Goal: Navigation & Orientation: Find specific page/section

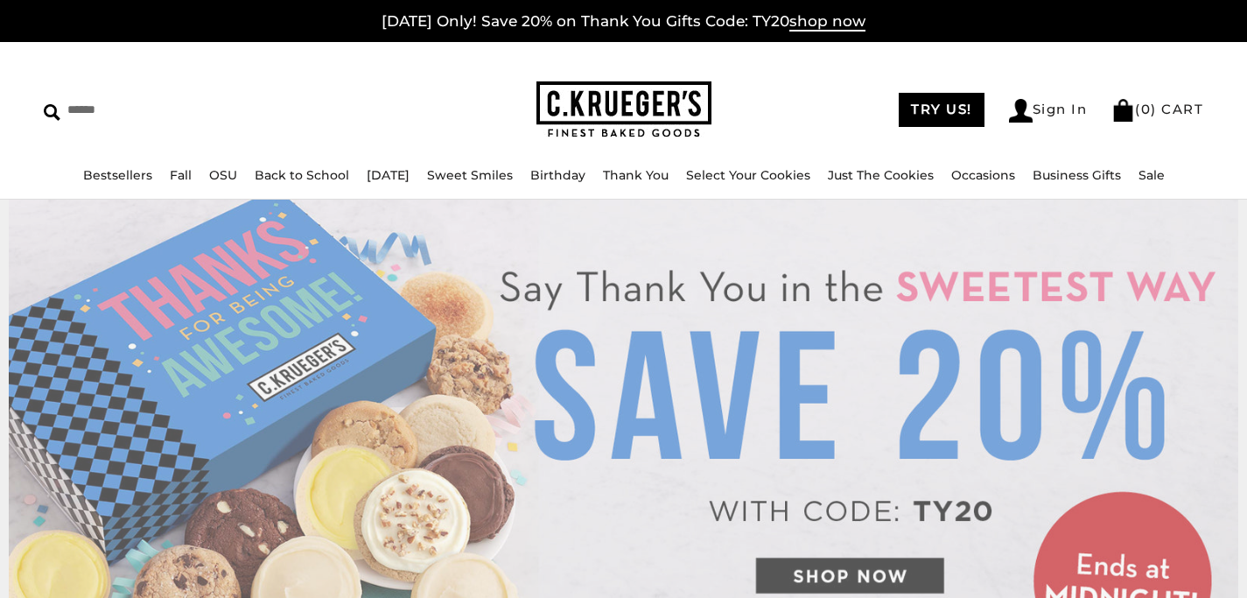
click at [643, 107] on img at bounding box center [623, 109] width 175 height 57
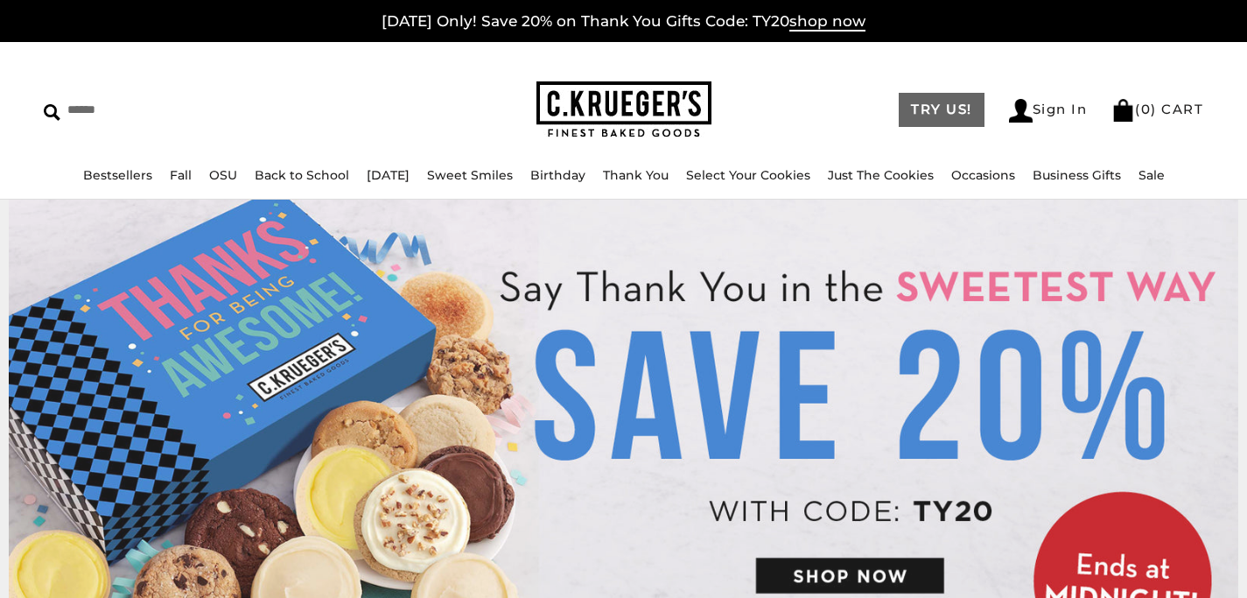
click at [924, 102] on link "TRY US!" at bounding box center [942, 110] width 86 height 34
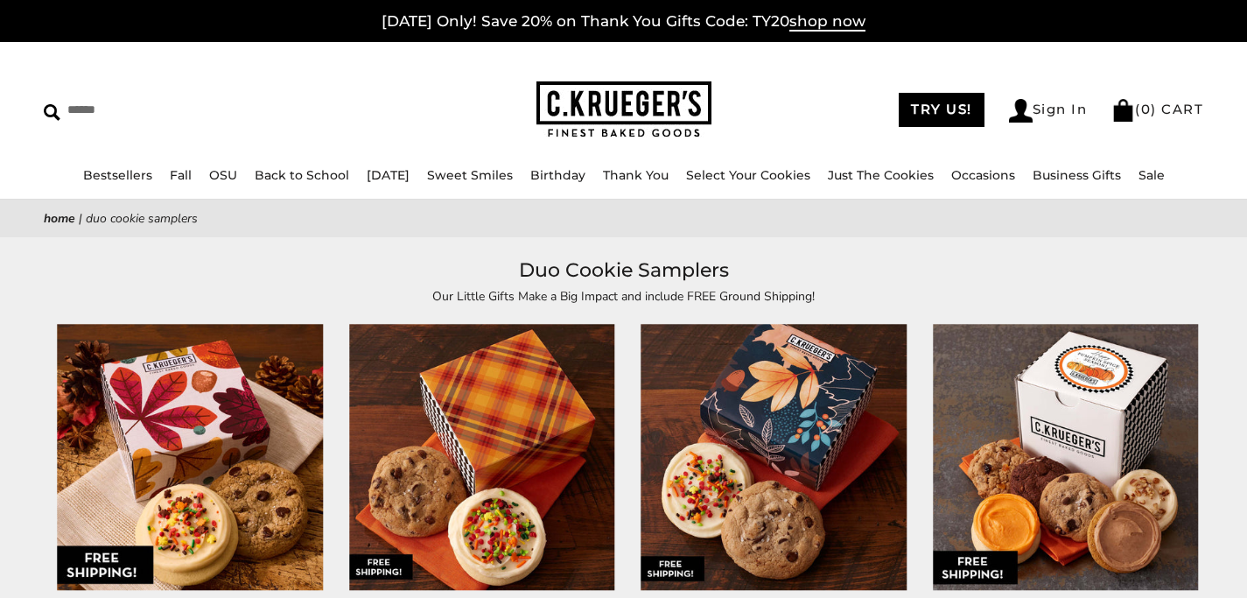
click at [606, 103] on img at bounding box center [623, 109] width 175 height 57
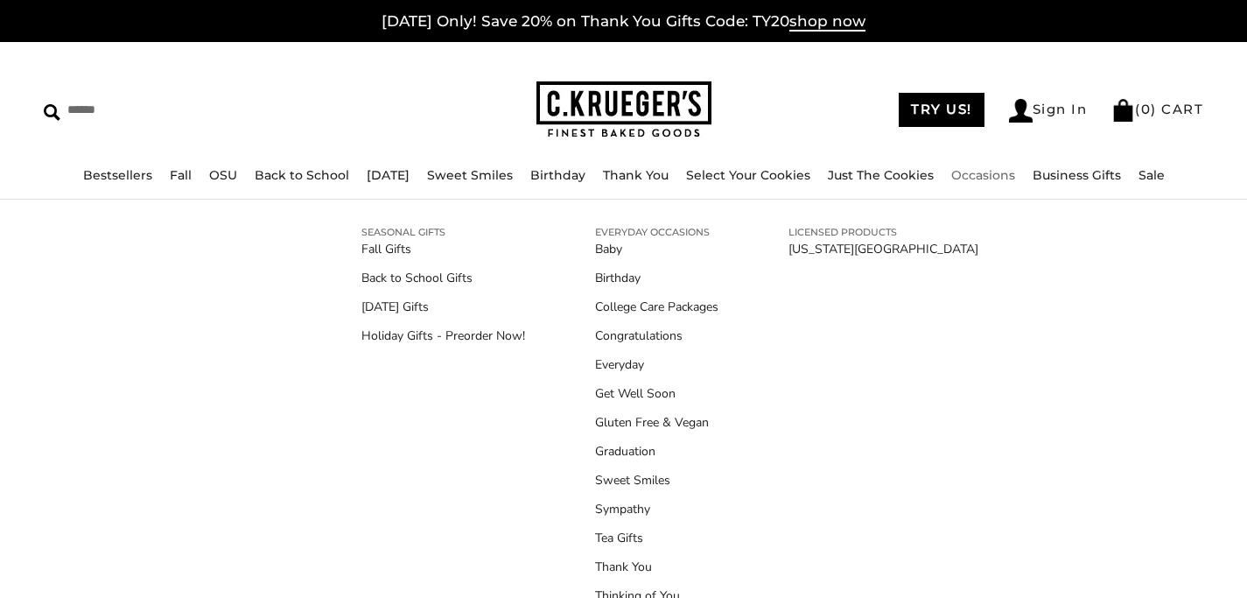
click at [1003, 172] on link "Occasions" at bounding box center [983, 175] width 64 height 16
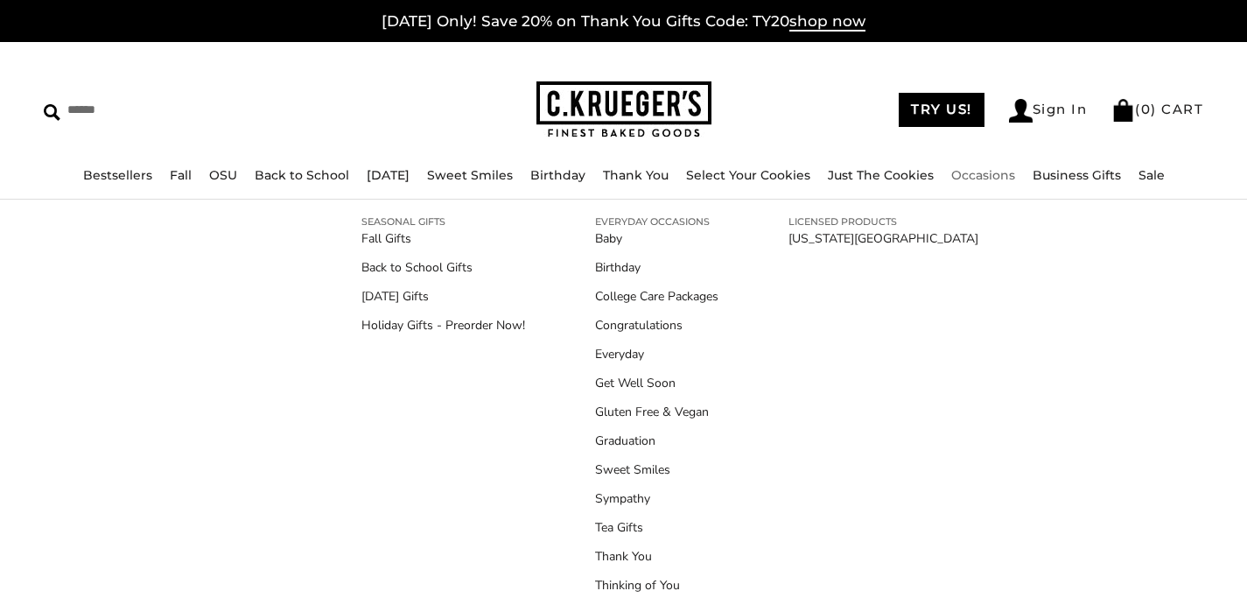
scroll to position [19, 0]
